Goal: Transaction & Acquisition: Purchase product/service

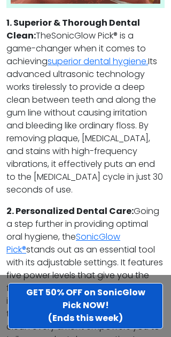
scroll to position [2316, 0]
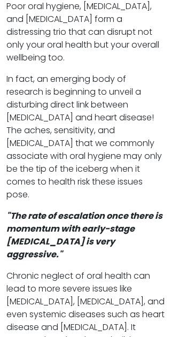
scroll to position [517, 0]
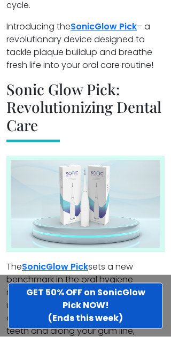
scroll to position [1423, 0]
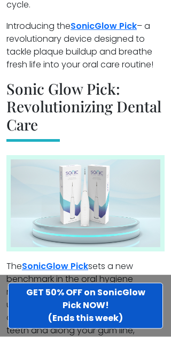
click at [96, 324] on strong "GET 50% OFF on SonicGlow Pick NOW! (Ends this week)" at bounding box center [85, 305] width 119 height 38
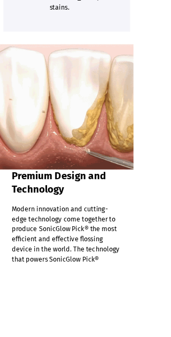
scroll to position [1562, 0]
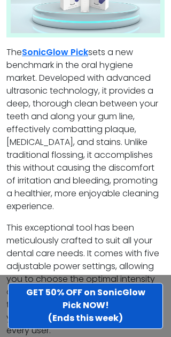
scroll to position [1638, 0]
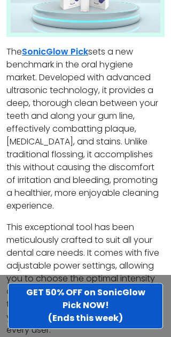
click at [102, 302] on link "GET 50% OFF on SonicGlow Pick NOW! (Ends this week)" at bounding box center [85, 306] width 155 height 46
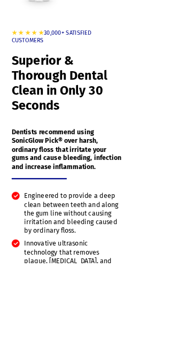
scroll to position [280, 0]
